Goal: Check status: Check status

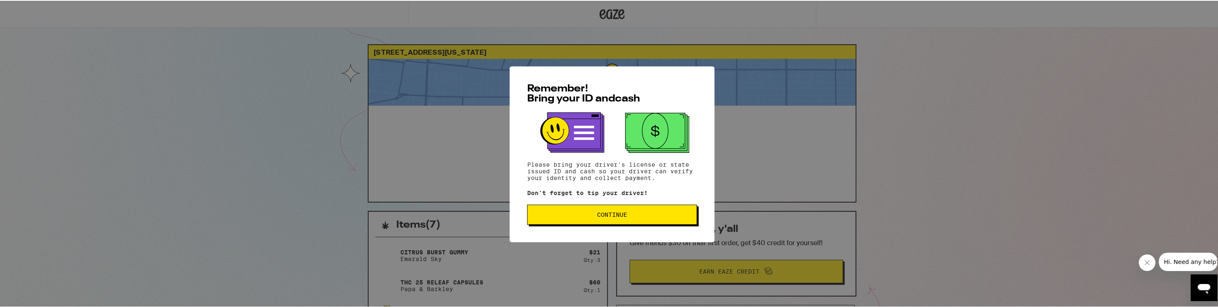
click at [532, 222] on button "Continue" at bounding box center [612, 214] width 170 height 20
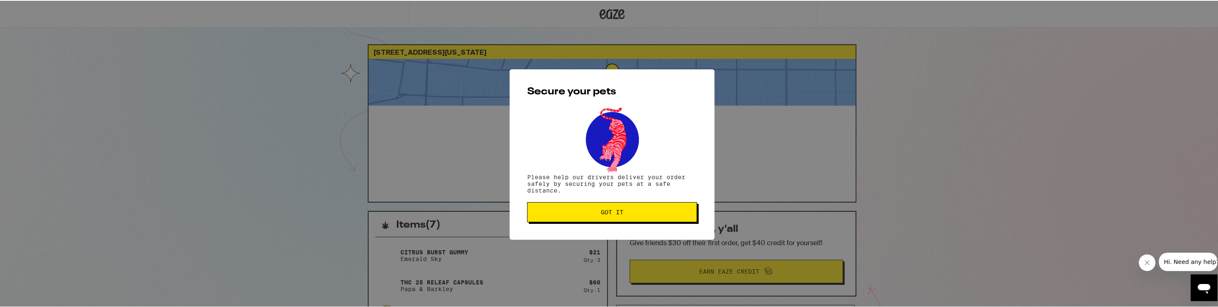
click at [532, 222] on button "Got it" at bounding box center [612, 212] width 170 height 20
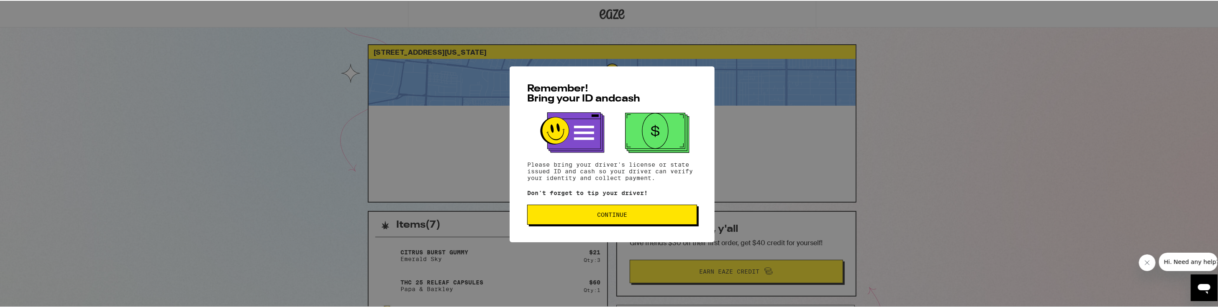
click at [679, 217] on span "Continue" at bounding box center [612, 214] width 156 height 6
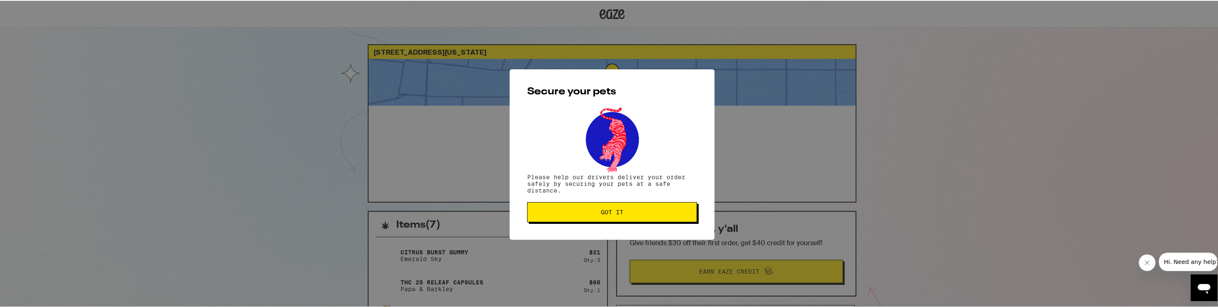
click at [656, 218] on button "Got it" at bounding box center [612, 212] width 170 height 20
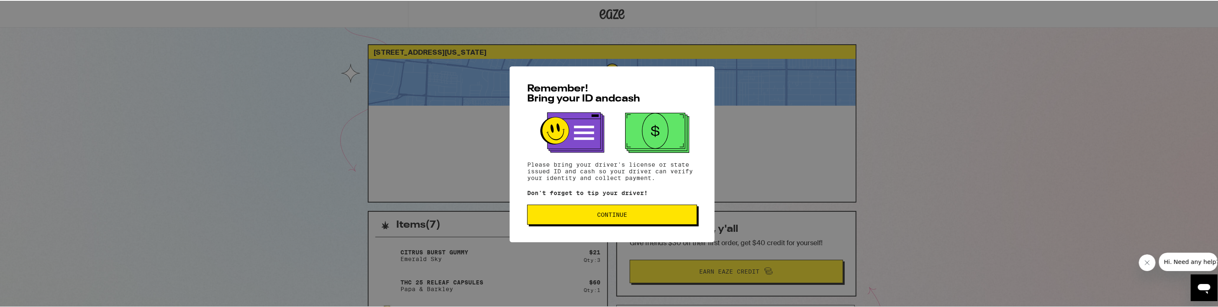
click at [611, 217] on span "Continue" at bounding box center [612, 214] width 30 height 6
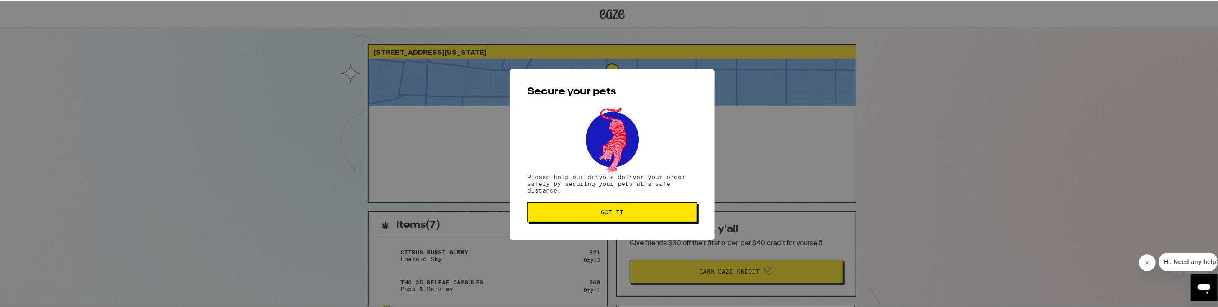
click at [608, 215] on span "Got it" at bounding box center [612, 212] width 23 height 6
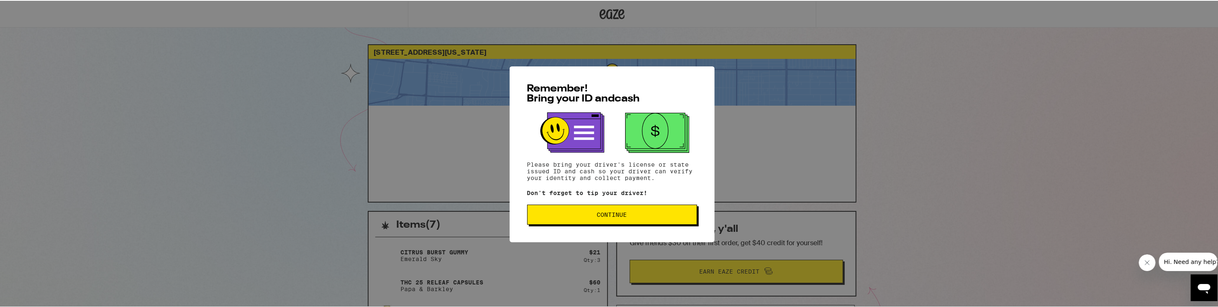
click at [647, 207] on button "Continue" at bounding box center [612, 214] width 170 height 20
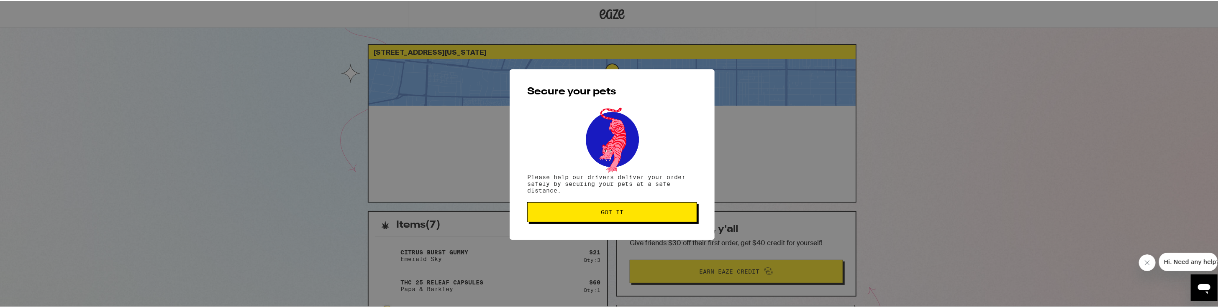
click at [641, 216] on button "Got it" at bounding box center [612, 212] width 170 height 20
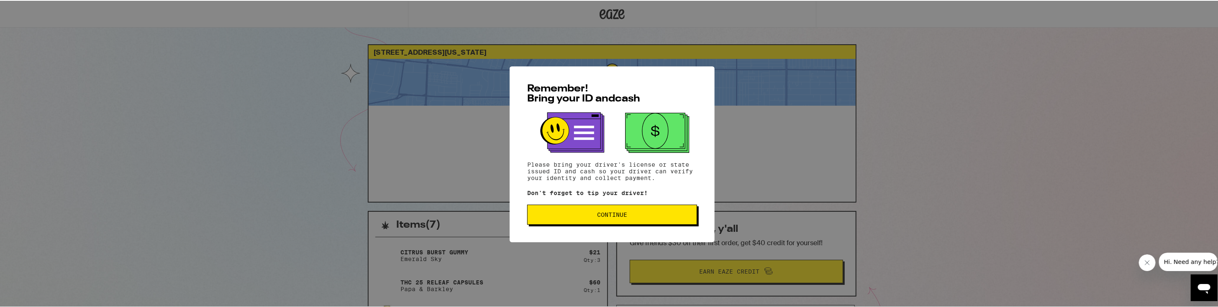
click at [661, 222] on button "Continue" at bounding box center [612, 214] width 170 height 20
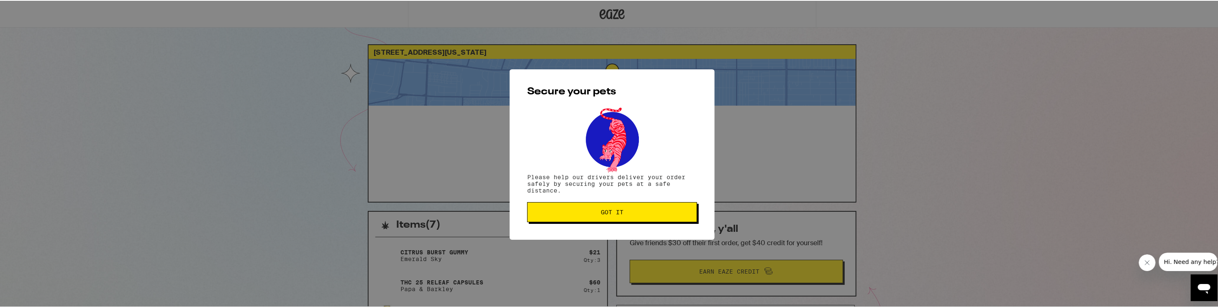
click at [661, 222] on button "Got it" at bounding box center [612, 212] width 170 height 20
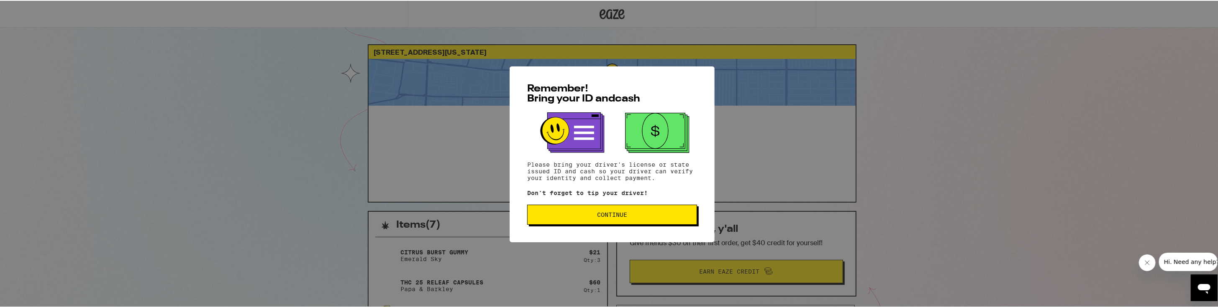
click at [567, 216] on span "Continue" at bounding box center [612, 214] width 156 height 6
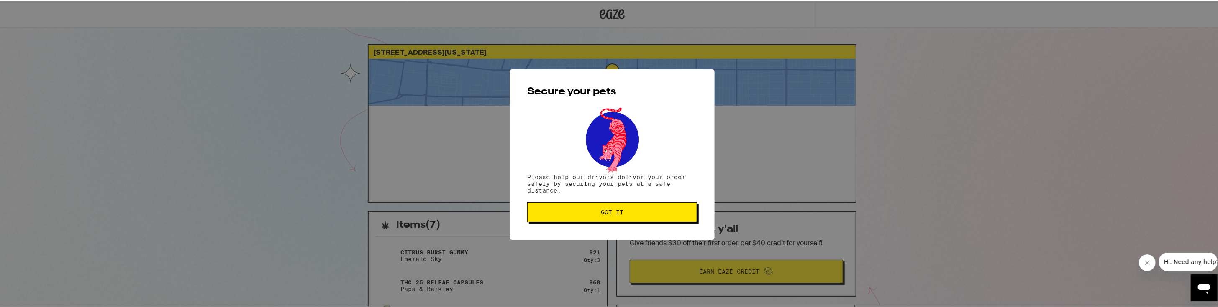
click at [535, 213] on span "Got it" at bounding box center [612, 212] width 156 height 6
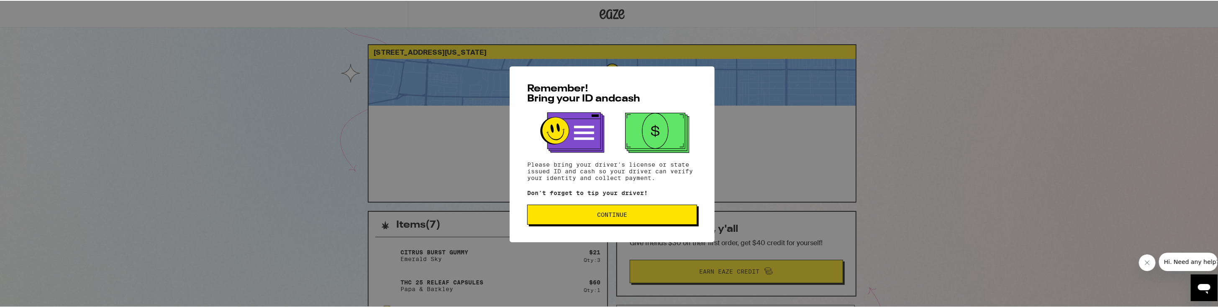
click at [645, 215] on span "Continue" at bounding box center [612, 214] width 156 height 6
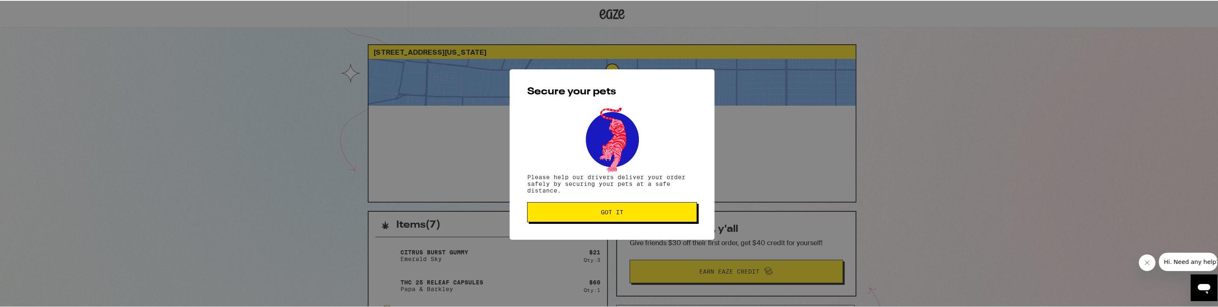
click at [547, 218] on button "Got it" at bounding box center [612, 212] width 170 height 20
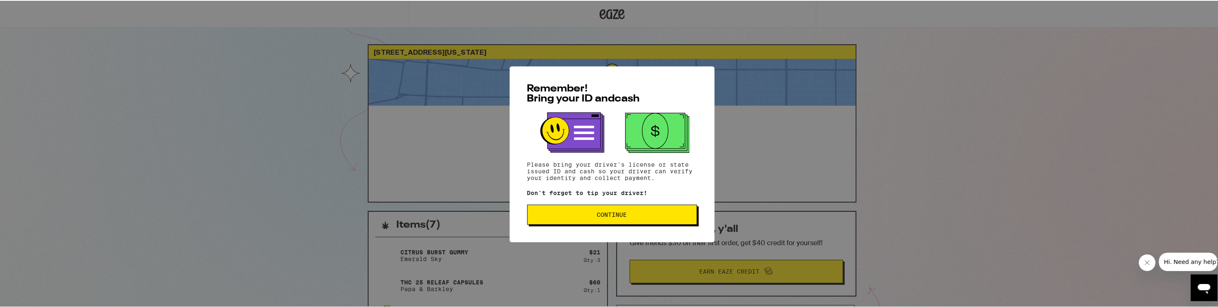
click at [539, 222] on button "Continue" at bounding box center [612, 214] width 170 height 20
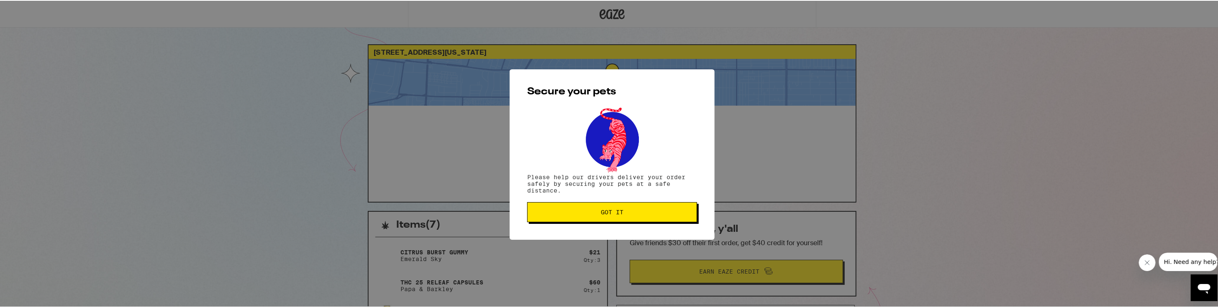
click at [541, 220] on button "Got it" at bounding box center [612, 212] width 170 height 20
